Goal: Find specific page/section: Find specific page/section

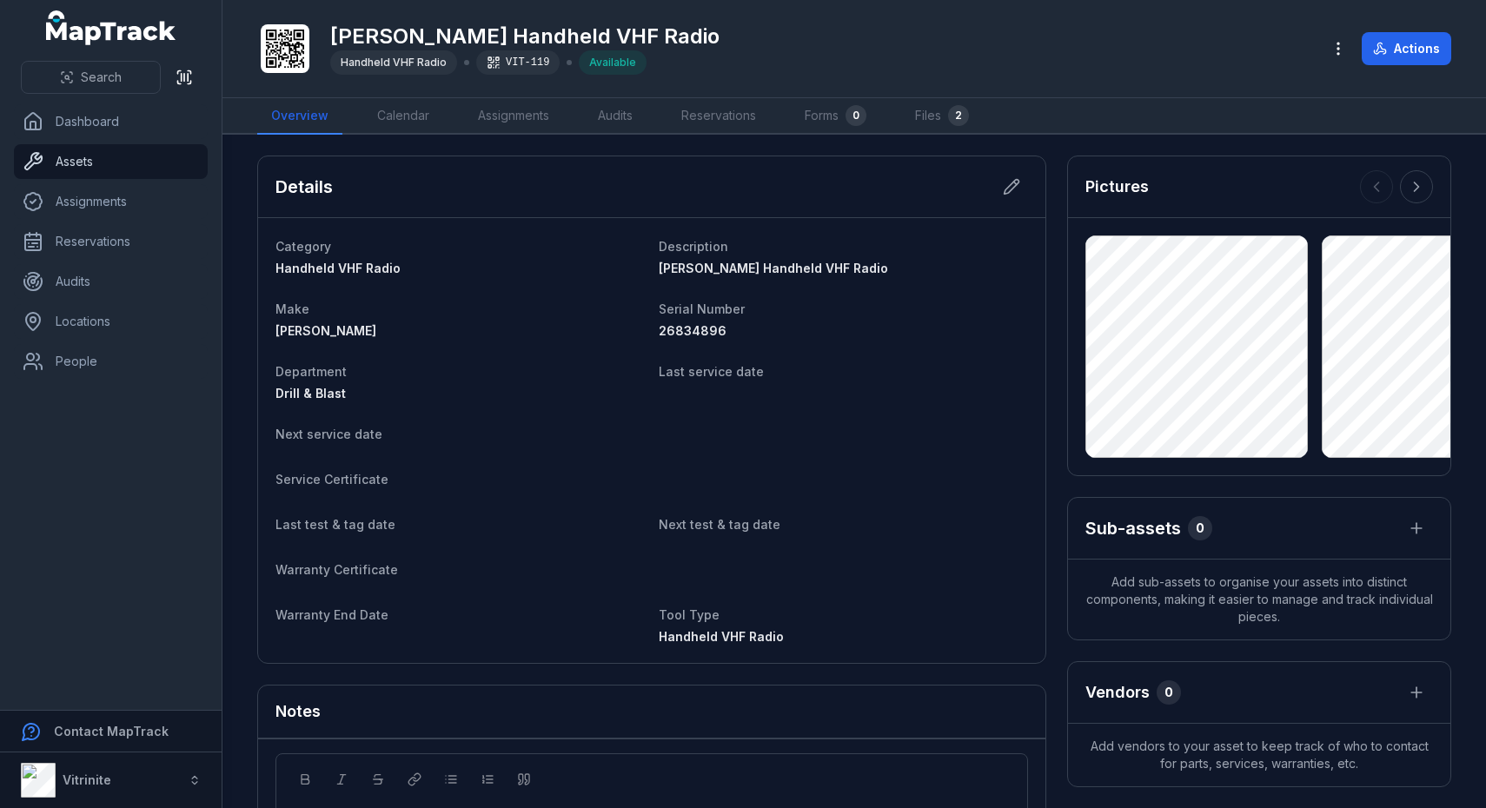
click at [80, 159] on link "Assets" at bounding box center [111, 161] width 194 height 35
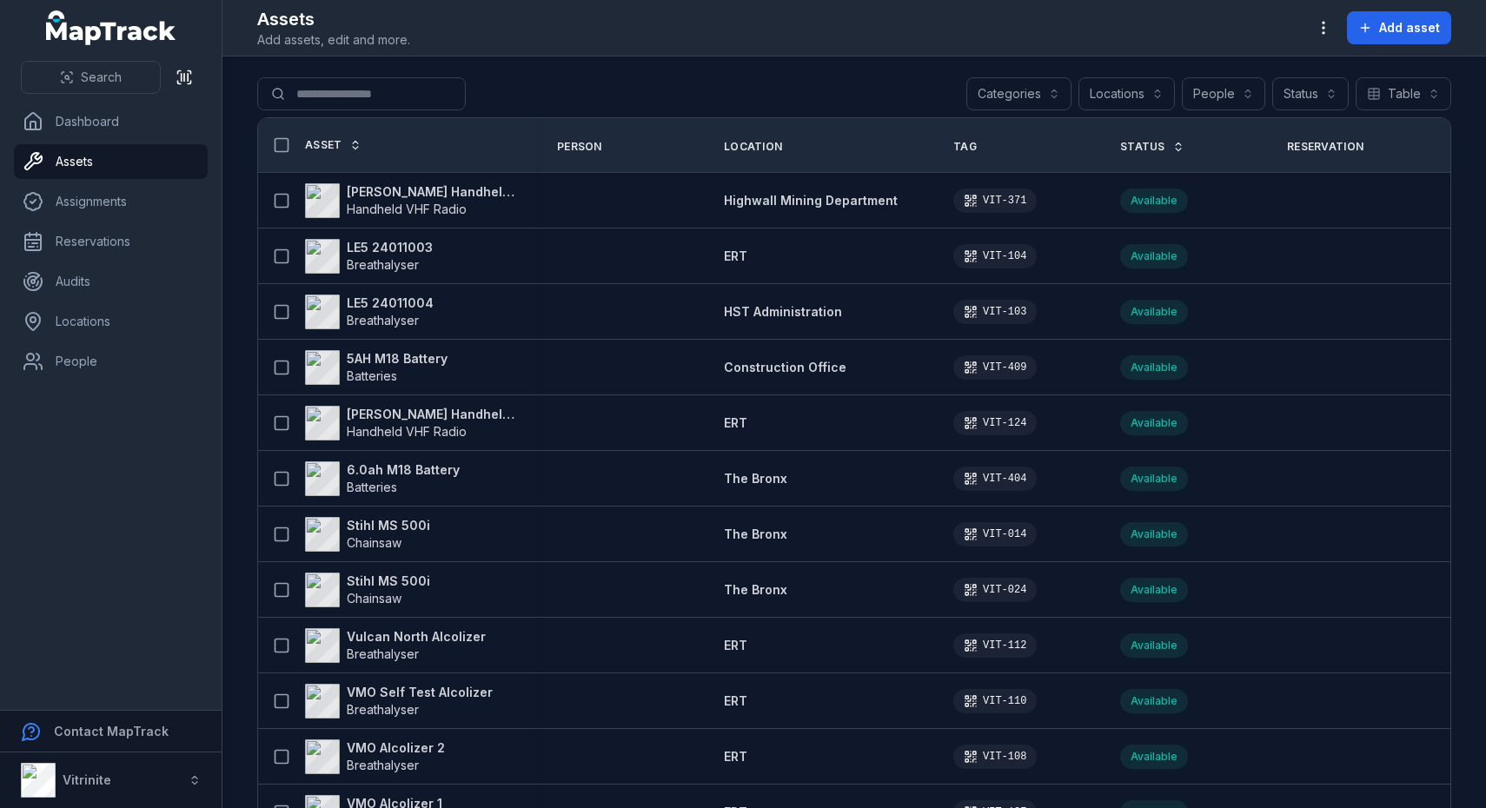
click at [326, 142] on span "Asset" at bounding box center [323, 145] width 37 height 14
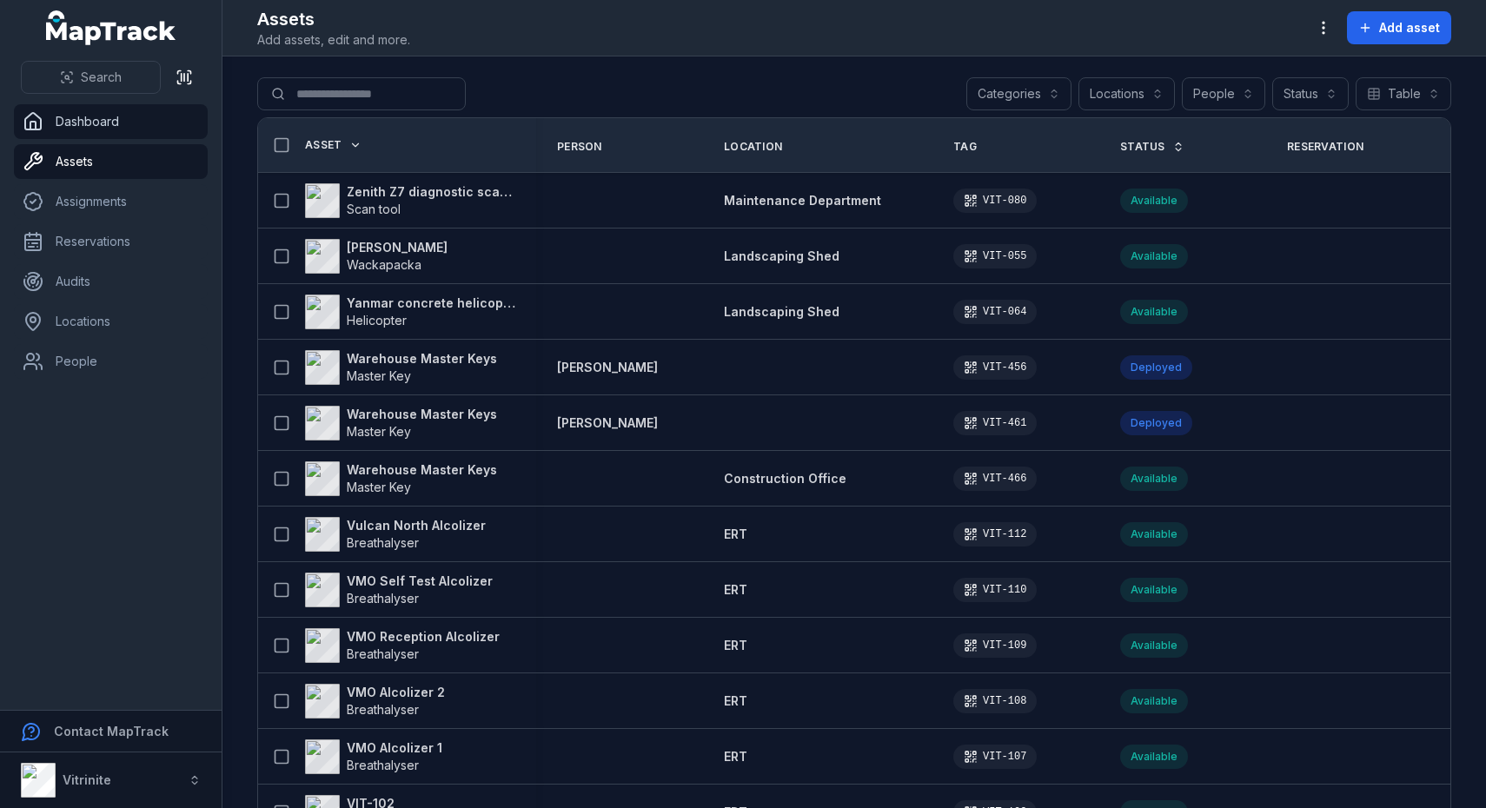
click at [103, 132] on link "Dashboard" at bounding box center [111, 121] width 194 height 35
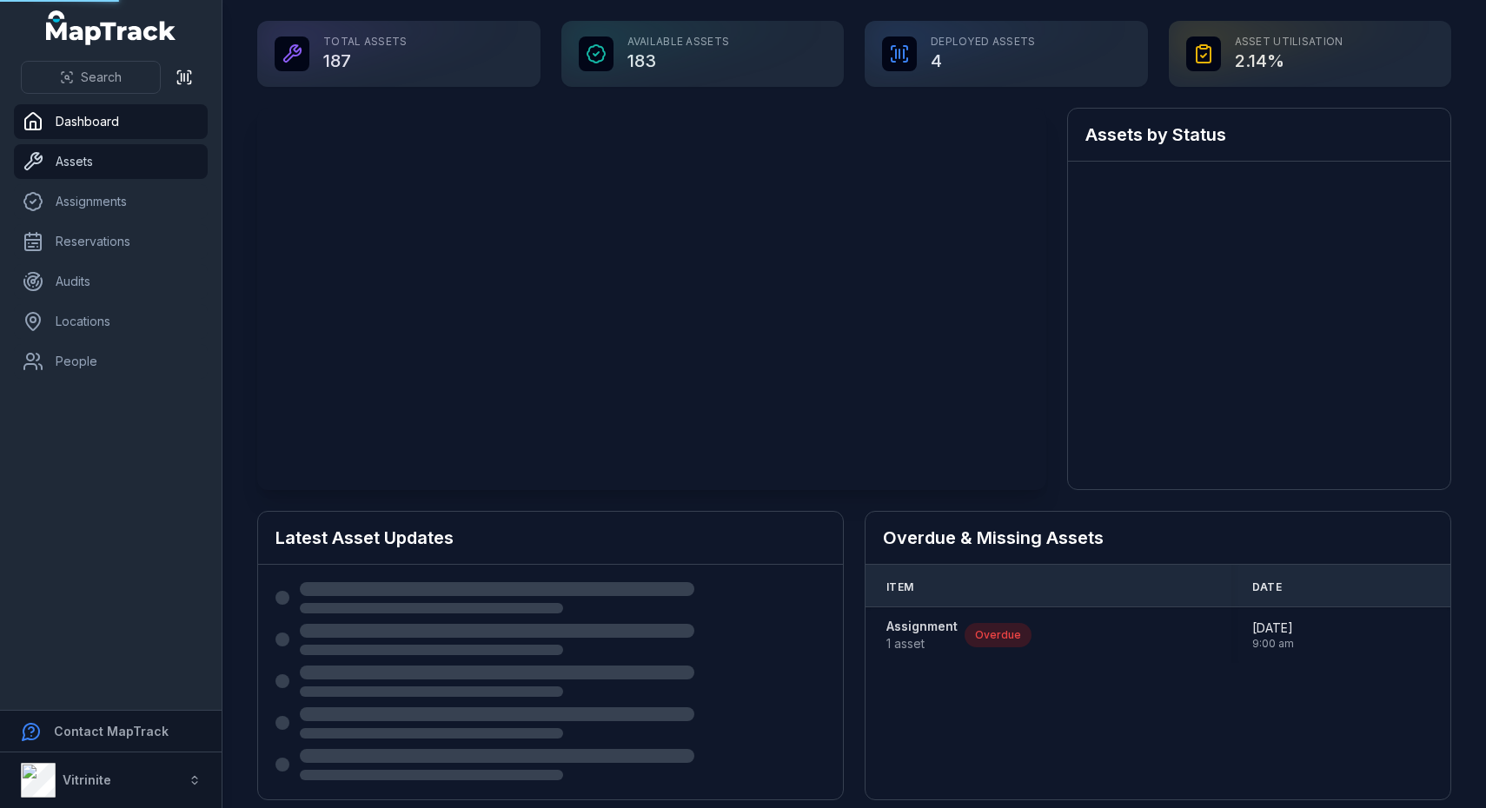
click at [91, 172] on link "Assets" at bounding box center [111, 161] width 194 height 35
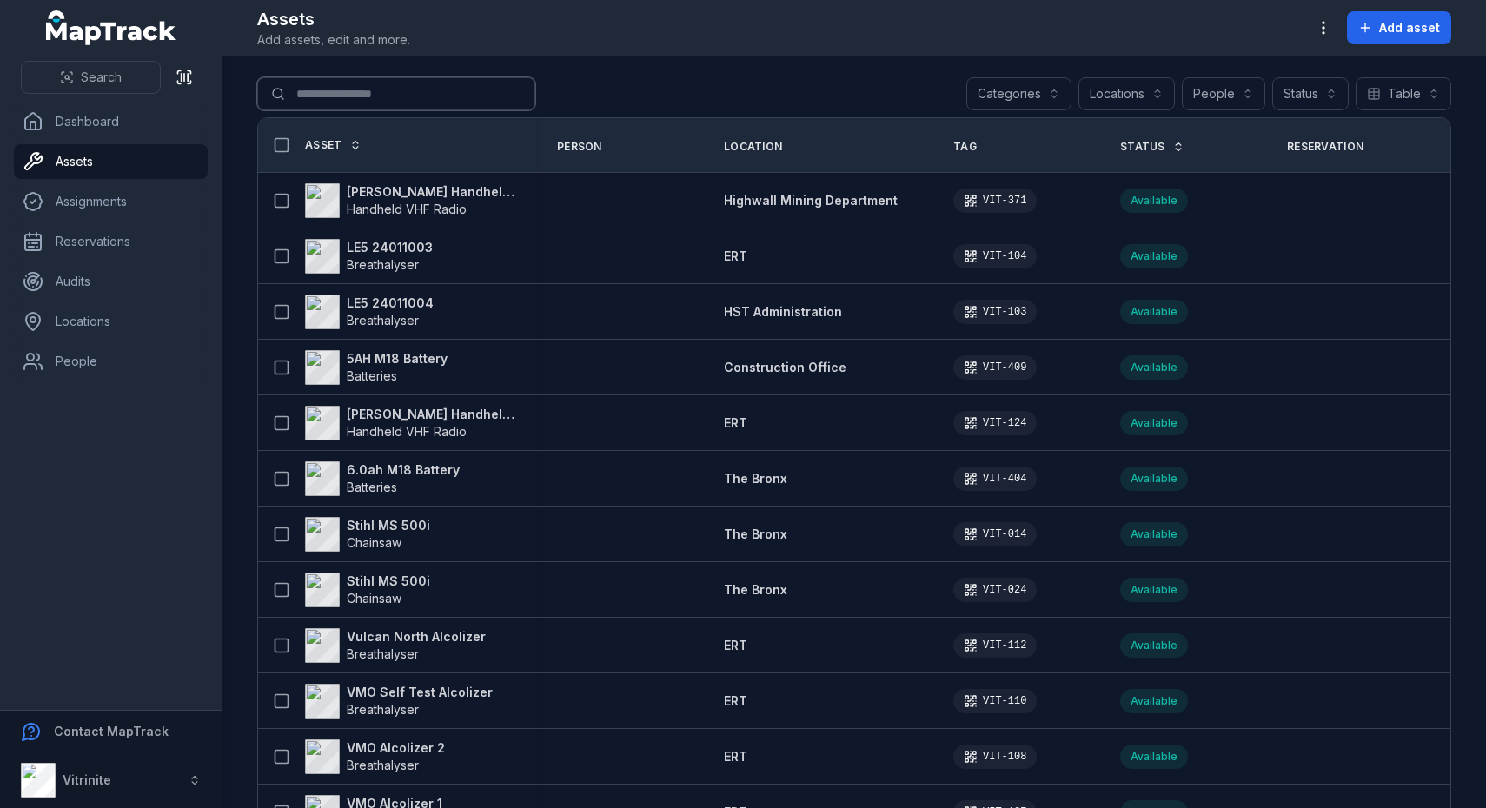
click at [374, 98] on input "Search for assets" at bounding box center [396, 93] width 278 height 33
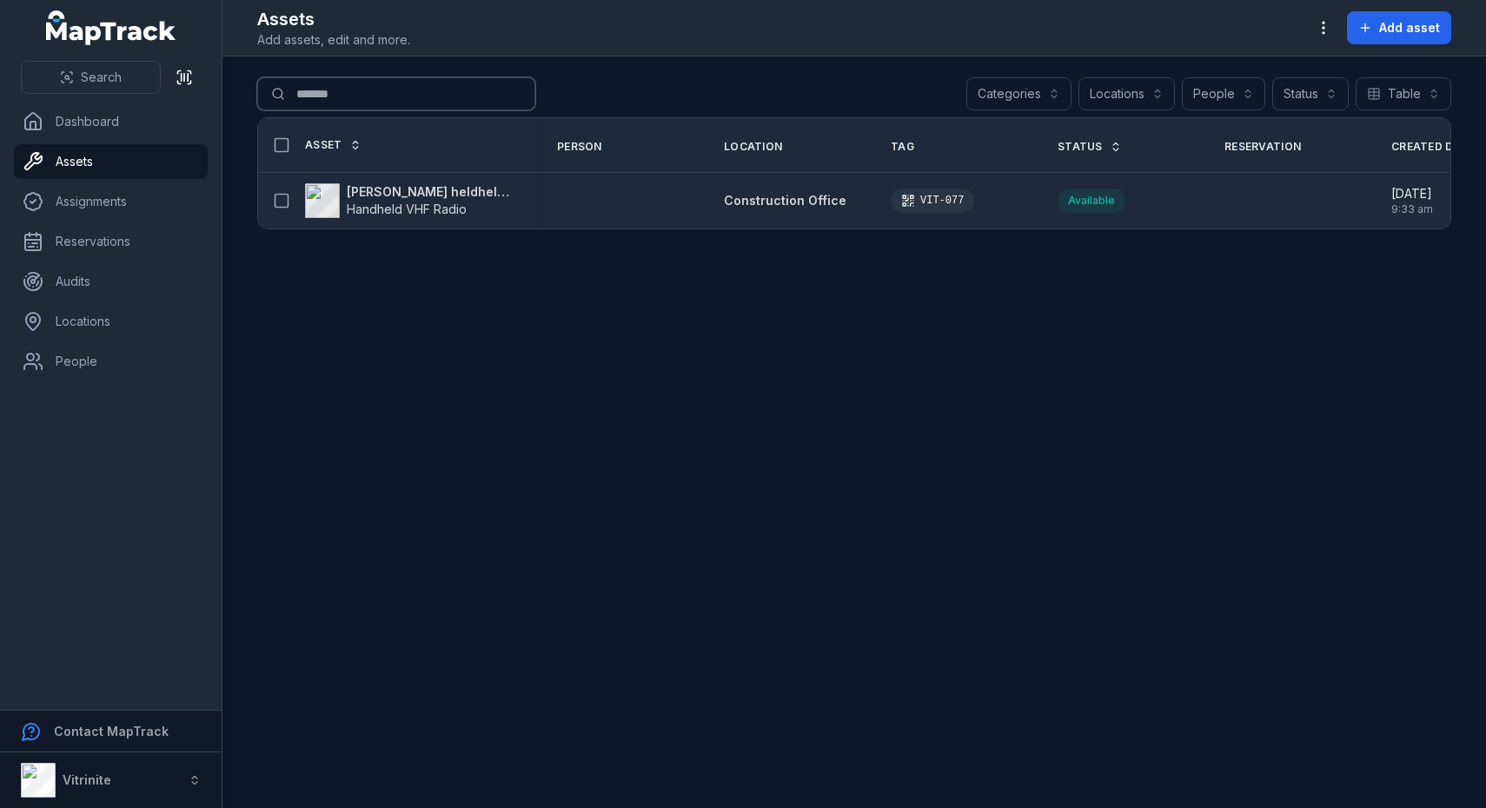
type input "*******"
click at [438, 192] on strong "[PERSON_NAME] heldheld VHF radio" at bounding box center [431, 191] width 169 height 17
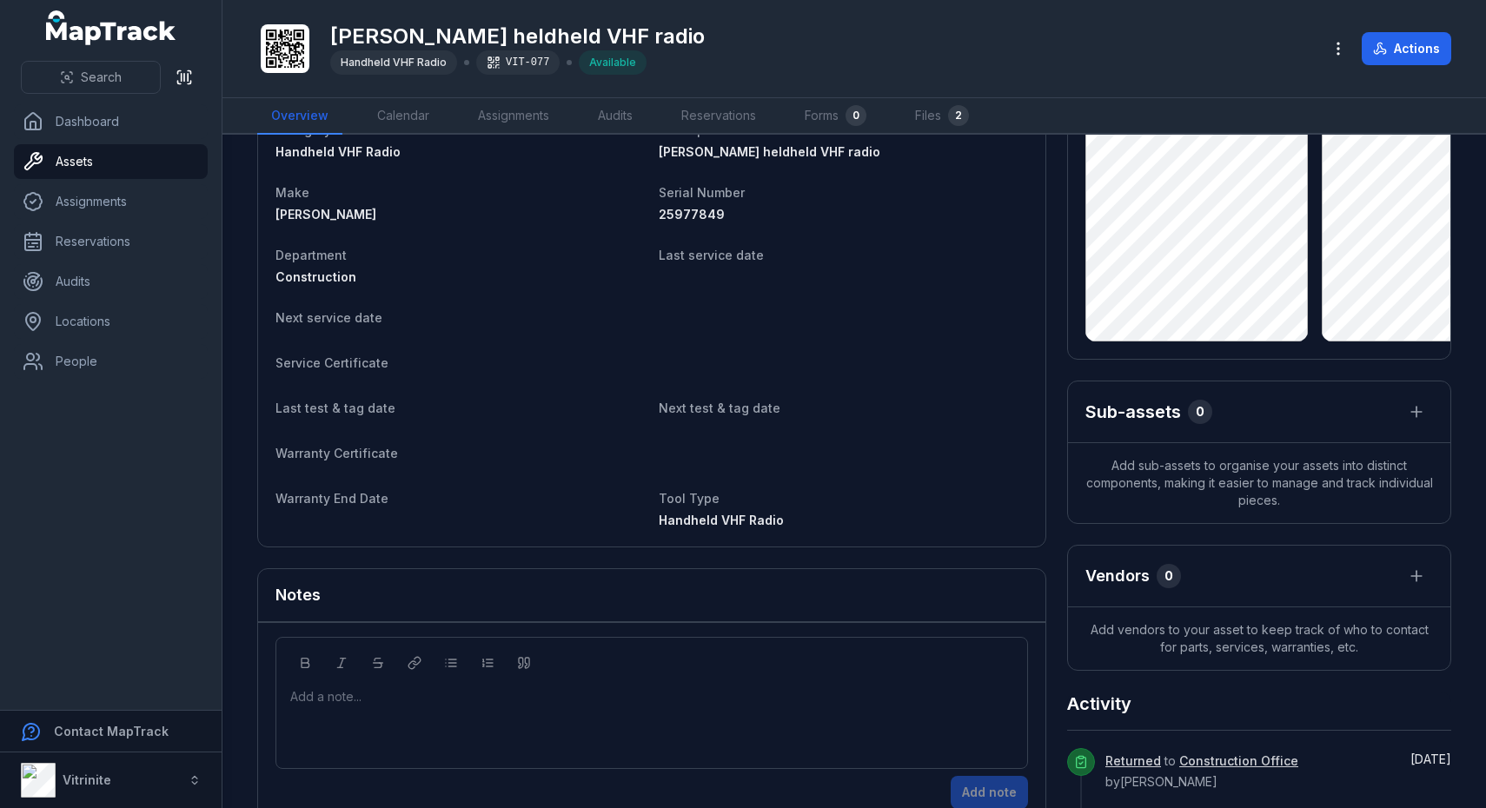
scroll to position [27, 0]
